Goal: Information Seeking & Learning: Learn about a topic

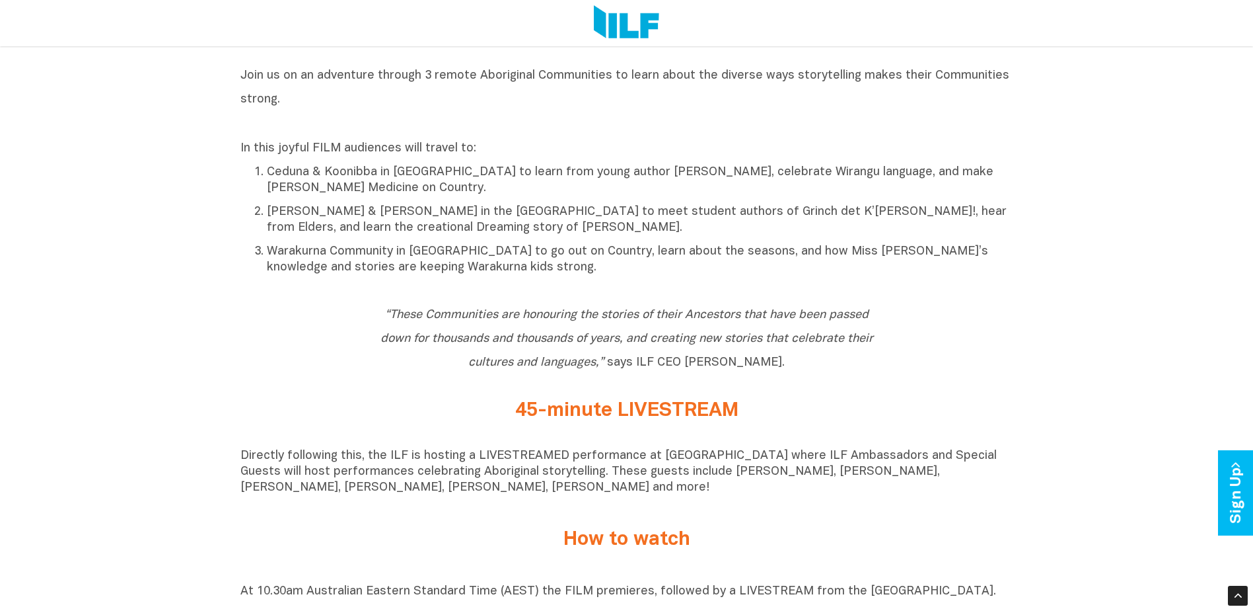
scroll to position [793, 0]
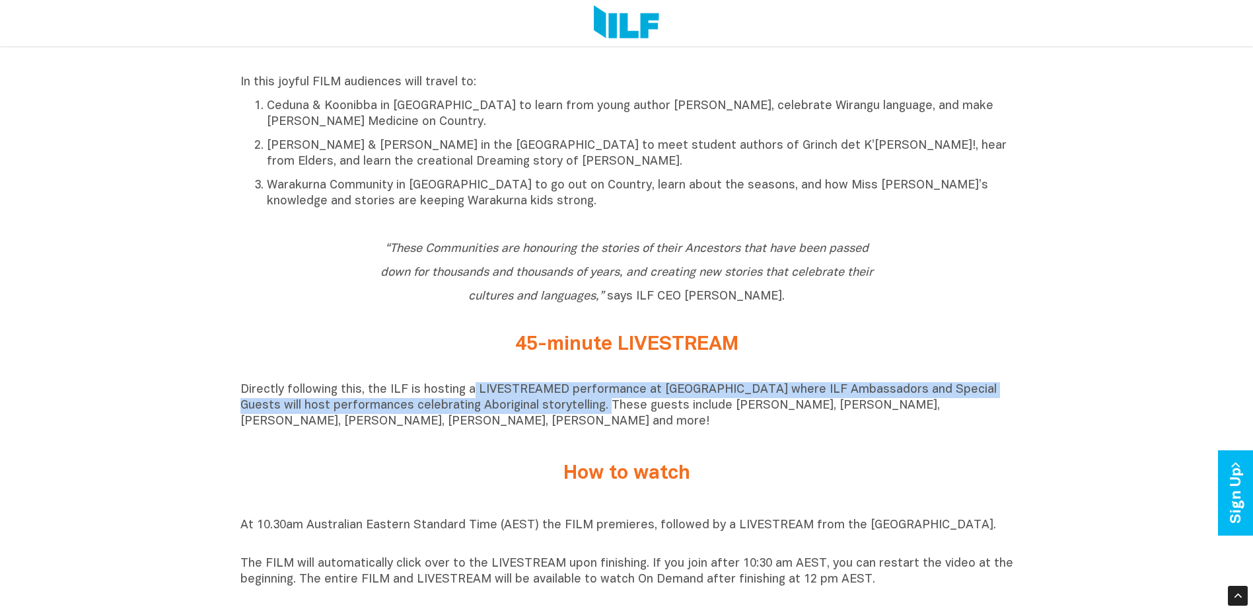
drag, startPoint x: 469, startPoint y: 392, endPoint x: 558, endPoint y: 417, distance: 92.5
click at [558, 417] on p "Directly following this, the ILF is hosting a LIVESTREAMED performance at [GEOG…" at bounding box center [627, 406] width 773 height 48
drag, startPoint x: 558, startPoint y: 417, endPoint x: 513, endPoint y: 406, distance: 46.3
copy p "LIVESTREAMED performance at [GEOGRAPHIC_DATA] where ILF Ambassadors and Special…"
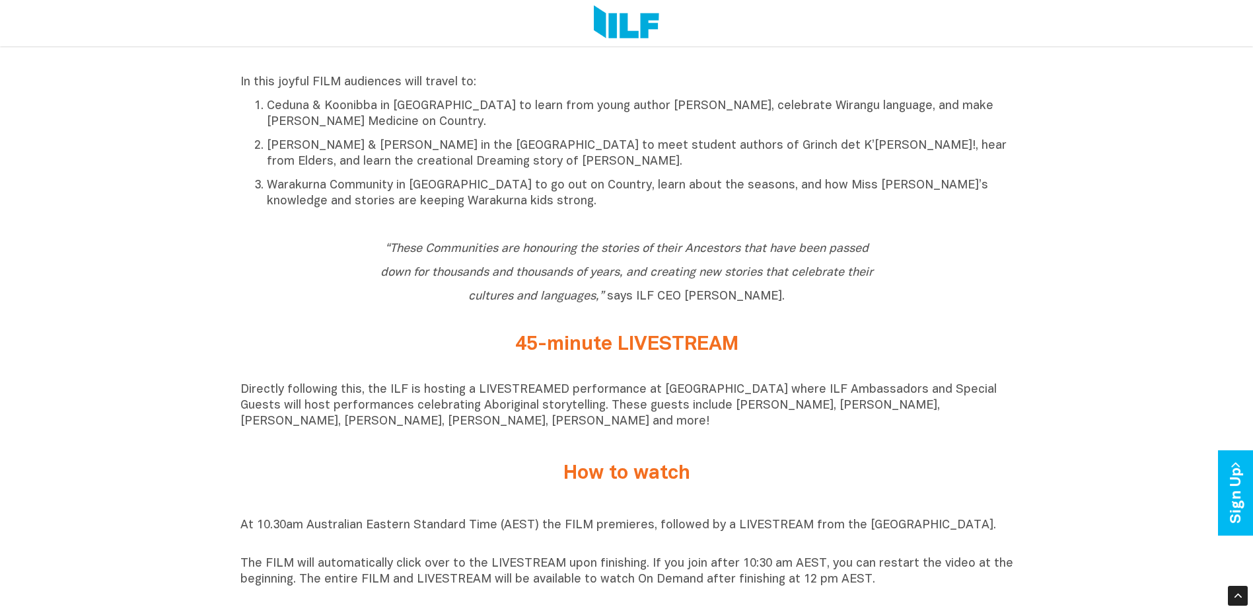
click at [435, 324] on div "“These Communities are honouring the stories of their Ancestors that have been …" at bounding box center [627, 275] width 773 height 98
drag, startPoint x: 519, startPoint y: 348, endPoint x: 787, endPoint y: 348, distance: 268.3
click at [787, 348] on h2 "45-minute LIVESTREAM" at bounding box center [627, 345] width 496 height 22
drag, startPoint x: 787, startPoint y: 348, endPoint x: 772, endPoint y: 447, distance: 99.6
click at [772, 446] on div "Directly following this, the ILF is hosting a LIVESTREAMED performance at [GEOG…" at bounding box center [627, 409] width 773 height 74
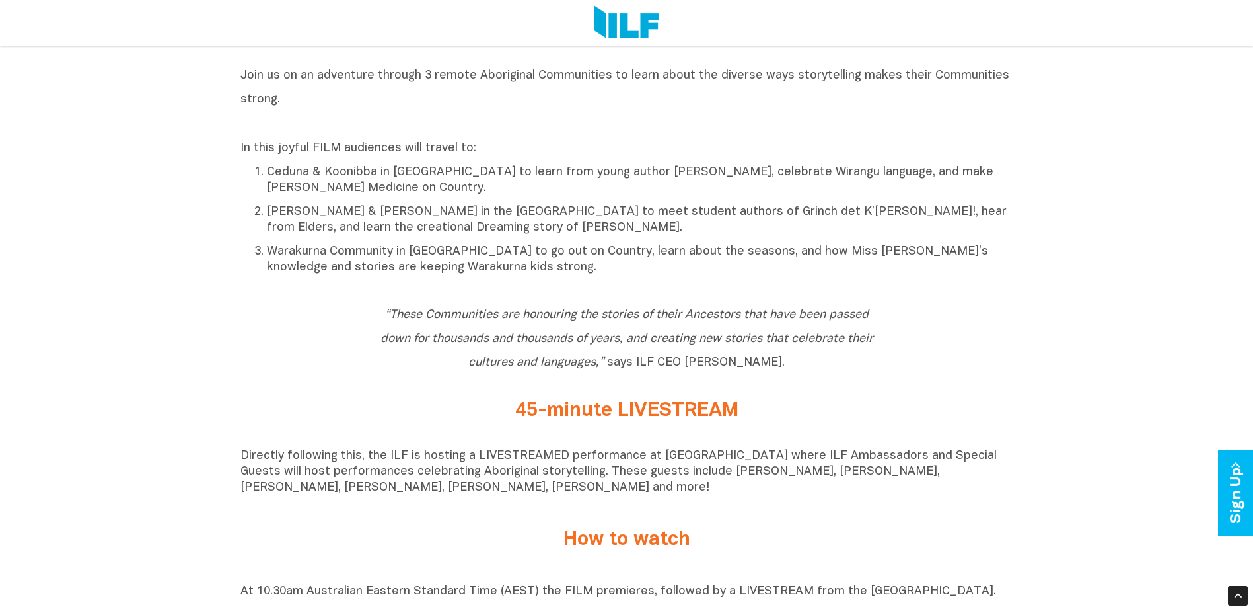
scroll to position [463, 0]
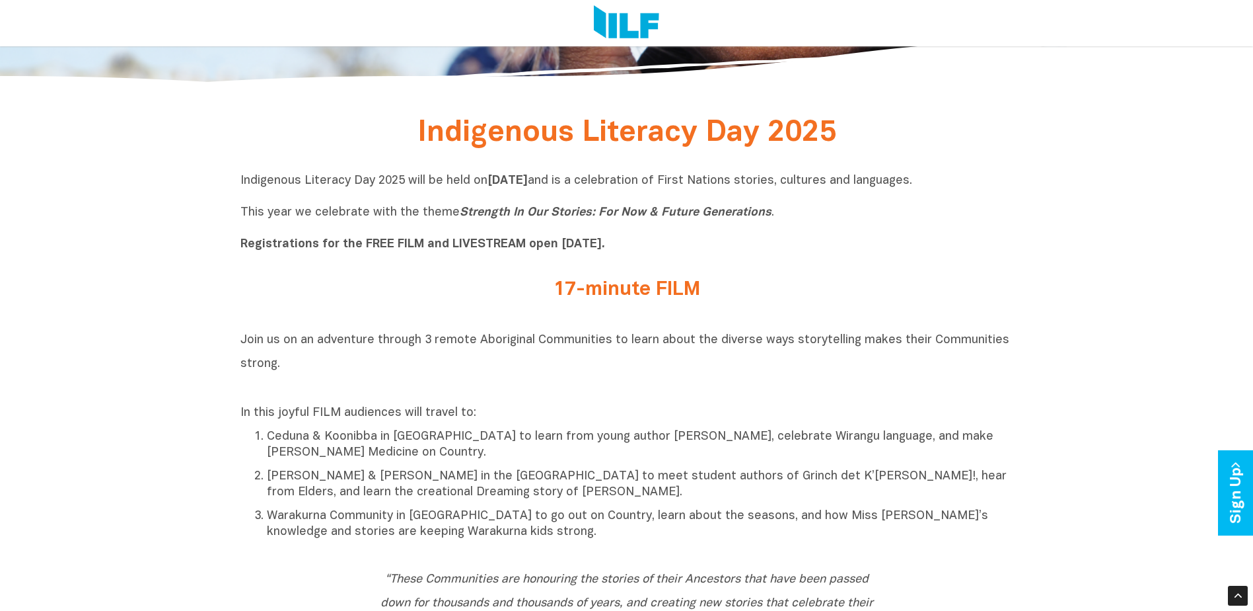
drag, startPoint x: 539, startPoint y: 290, endPoint x: 842, endPoint y: 310, distance: 303.3
click at [842, 310] on div "17-minute FILM" at bounding box center [627, 293] width 773 height 48
drag, startPoint x: 842, startPoint y: 310, endPoint x: 778, endPoint y: 296, distance: 64.9
click at [778, 296] on h2 "17-minute FILM" at bounding box center [627, 290] width 496 height 22
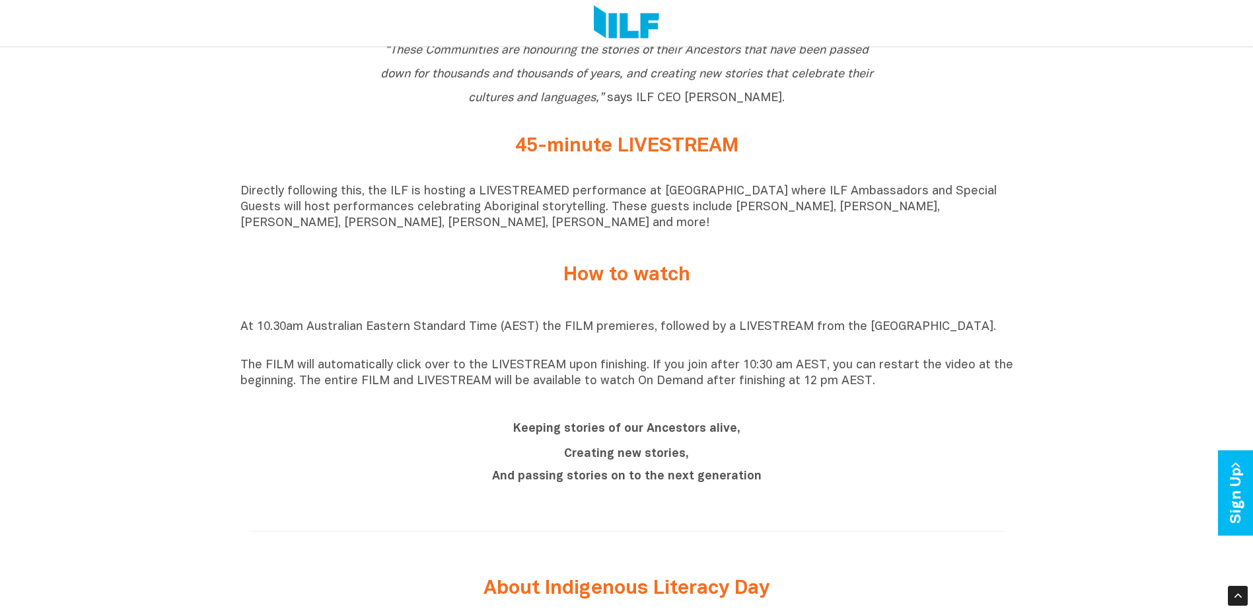
scroll to position [793, 0]
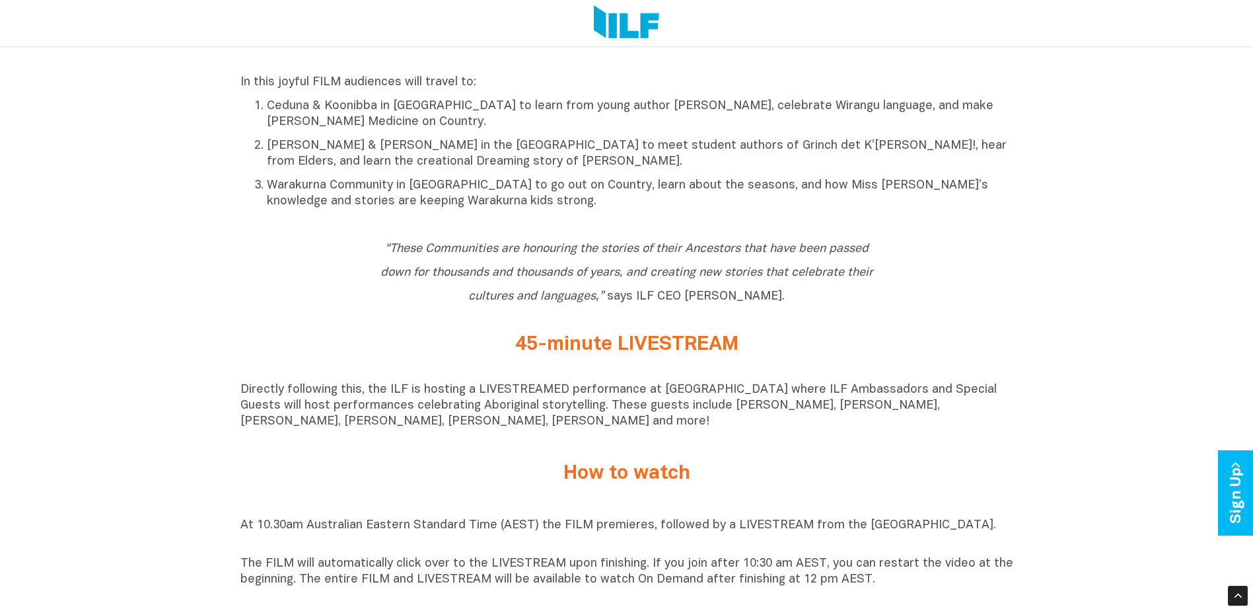
click at [758, 446] on div "Directly following this, the ILF is hosting a LIVESTREAMED performance at [GEOG…" at bounding box center [627, 409] width 773 height 74
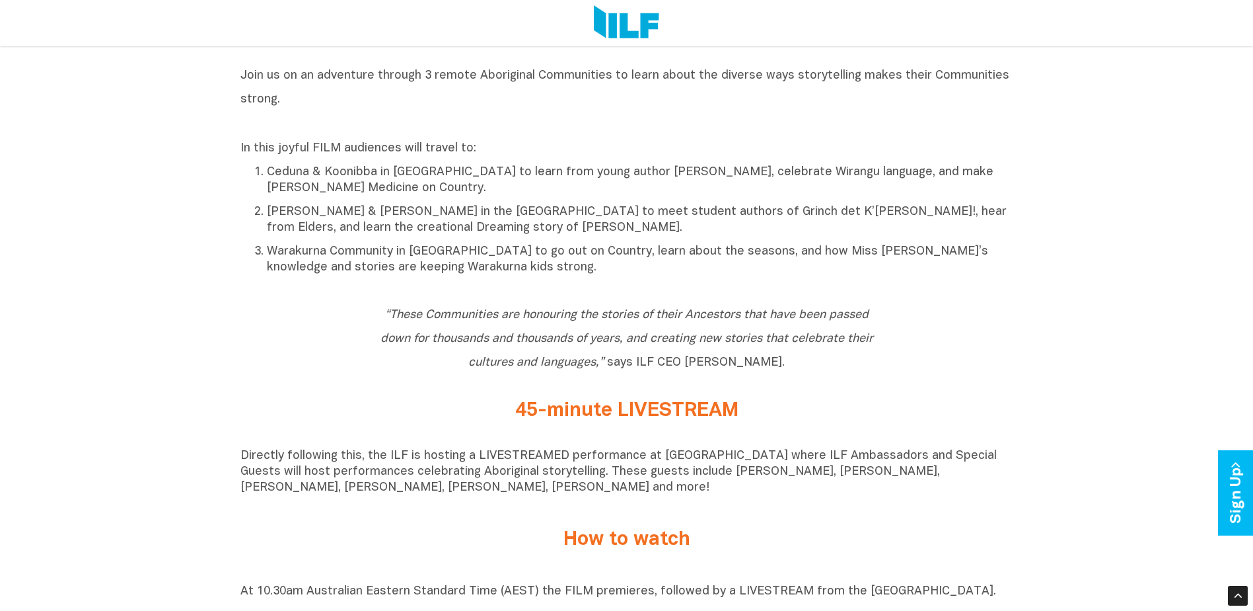
scroll to position [595, 0]
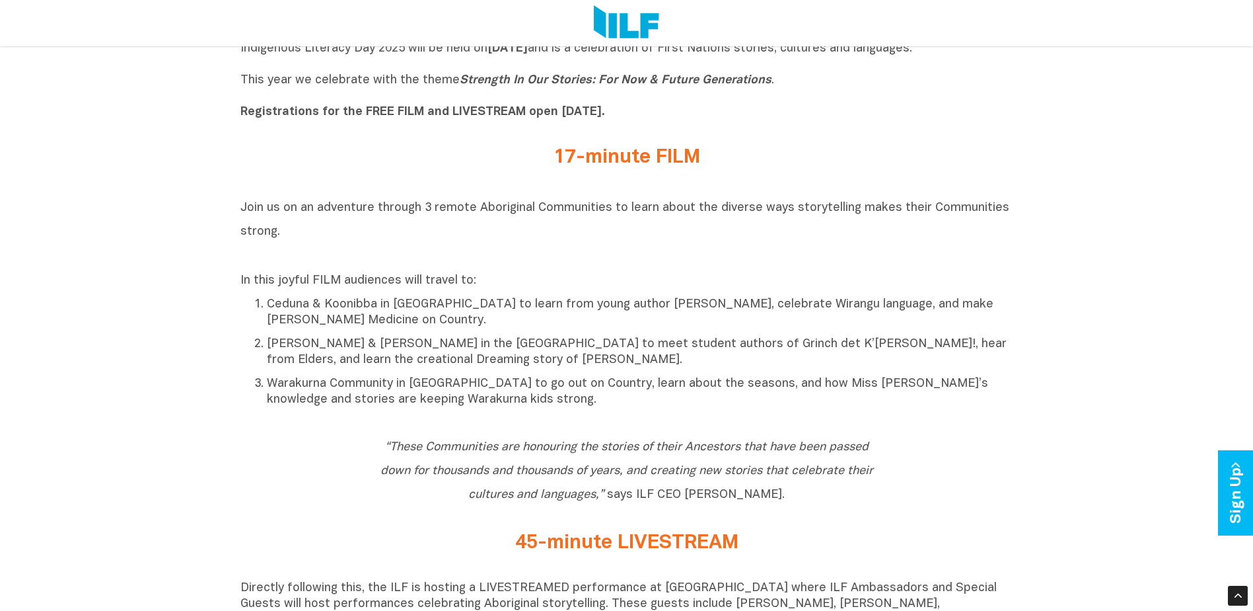
click at [674, 245] on h2 "Join us on an adventure through 3 remote Aboriginal Communities to learn about …" at bounding box center [627, 230] width 773 height 71
drag, startPoint x: 316, startPoint y: 209, endPoint x: 340, endPoint y: 209, distance: 23.1
click at [340, 209] on span "Join us on an adventure through 3 remote Aboriginal Communities to learn about …" at bounding box center [625, 219] width 769 height 35
drag, startPoint x: 340, startPoint y: 209, endPoint x: 278, endPoint y: 221, distance: 63.1
click at [278, 221] on h2 "Join us on an adventure through 3 remote Aboriginal Communities to learn about …" at bounding box center [627, 230] width 773 height 71
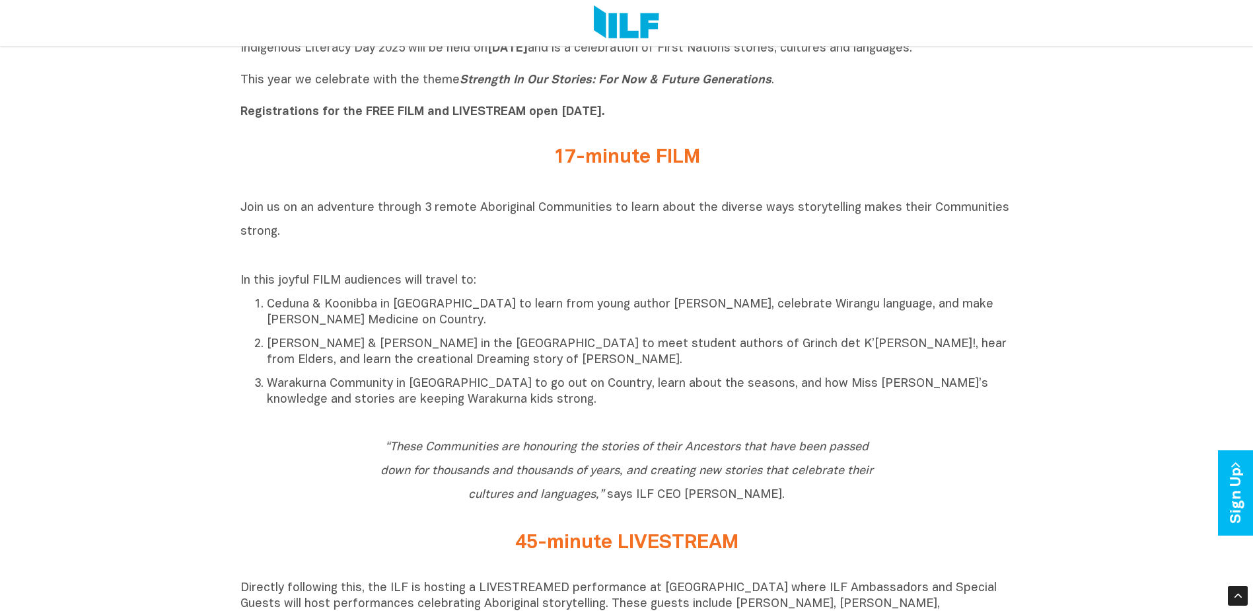
drag, startPoint x: 243, startPoint y: 207, endPoint x: 844, endPoint y: 222, distance: 601.5
click at [844, 222] on h2 "Join us on an adventure through 3 remote Aboriginal Communities to learn about …" at bounding box center [627, 230] width 773 height 71
drag, startPoint x: 844, startPoint y: 222, endPoint x: 813, endPoint y: 218, distance: 31.3
copy span "Join us on an adventure through 3 remote Aboriginal Communities to learn about …"
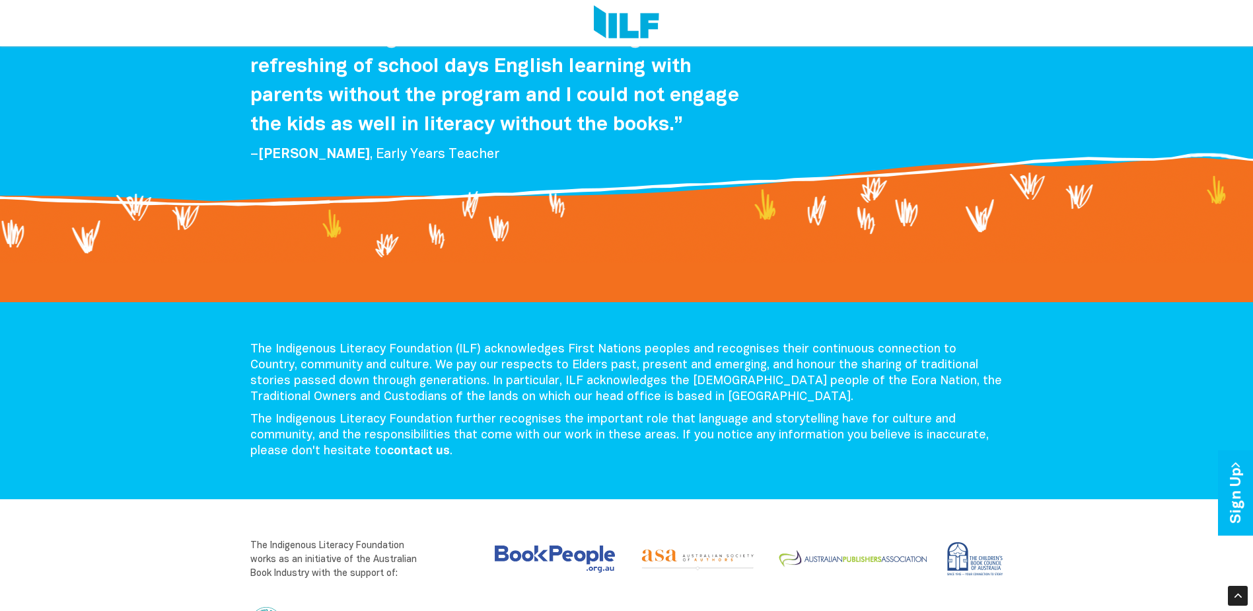
scroll to position [2379, 0]
